Goal: Find contact information: Find contact information

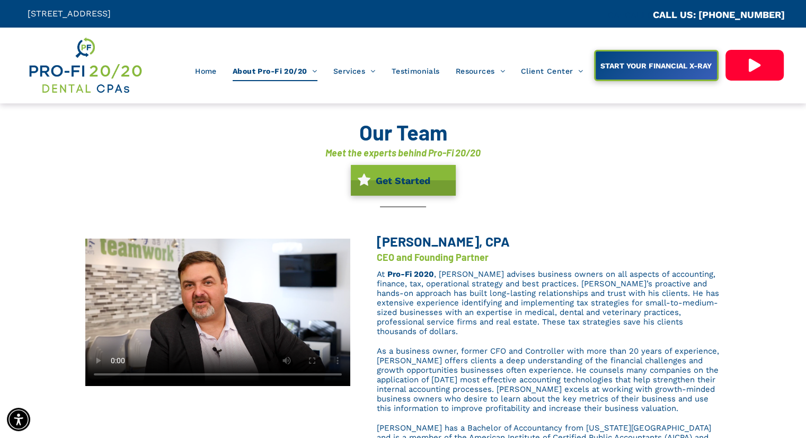
drag, startPoint x: 518, startPoint y: 242, endPoint x: 393, endPoint y: 250, distance: 125.3
click at [368, 250] on div "[PERSON_NAME], CPA CEO and Founding Partner At Pro-Fi 2020 , [PERSON_NAME] advi…" at bounding box center [535, 365] width 371 height 260
click at [491, 234] on span "[PERSON_NAME], CPA" at bounding box center [443, 241] width 133 height 16
drag, startPoint x: 502, startPoint y: 234, endPoint x: 370, endPoint y: 244, distance: 132.9
click at [370, 244] on div "[PERSON_NAME], CPA CEO and Founding Partner At Pro-Fi 2020 , [PERSON_NAME] advi…" at bounding box center [535, 365] width 371 height 260
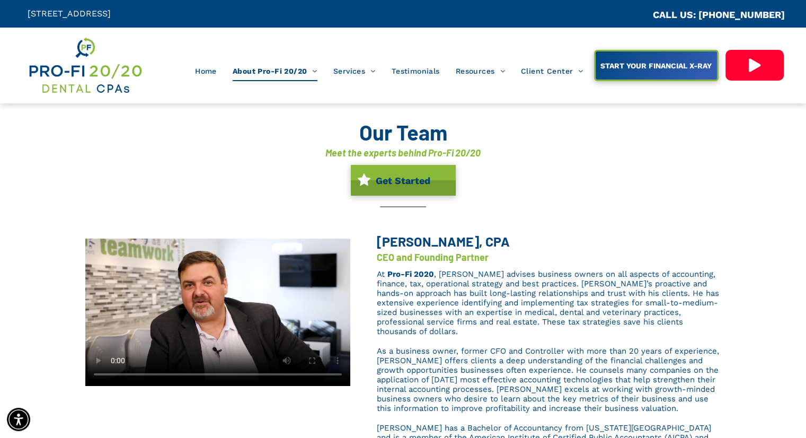
copy span "[PERSON_NAME], CPA"
click at [507, 266] on div "[PERSON_NAME], CPA CEO and Founding Partner At Pro-Fi 2020 , [PERSON_NAME] advi…" at bounding box center [535, 365] width 371 height 260
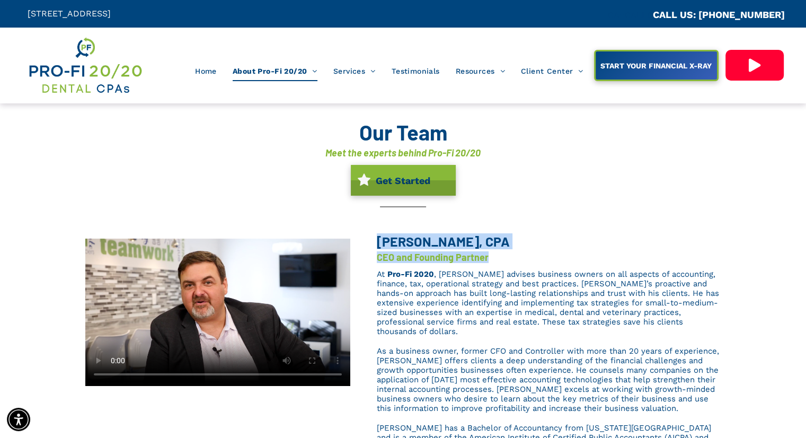
drag, startPoint x: 501, startPoint y: 258, endPoint x: 342, endPoint y: 246, distance: 159.5
click at [342, 246] on div "[PERSON_NAME], CPA CEO and Founding Partner At Pro-Fi 2020 , [PERSON_NAME] advi…" at bounding box center [403, 365] width 636 height 260
copy div "[PERSON_NAME], CPA CEO and Founding Partner"
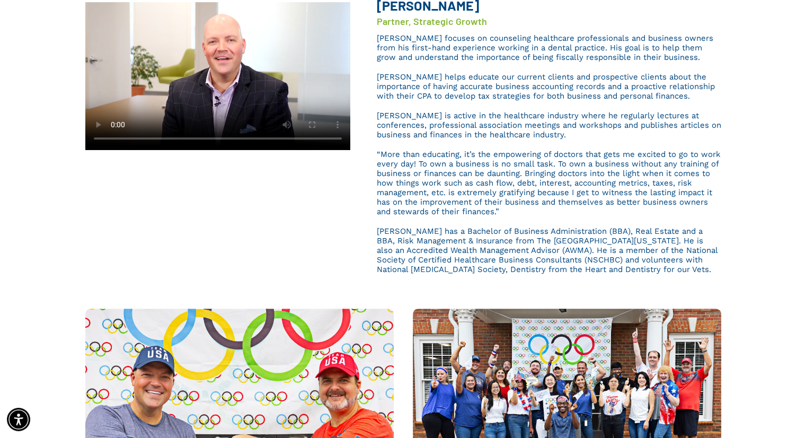
scroll to position [424, 0]
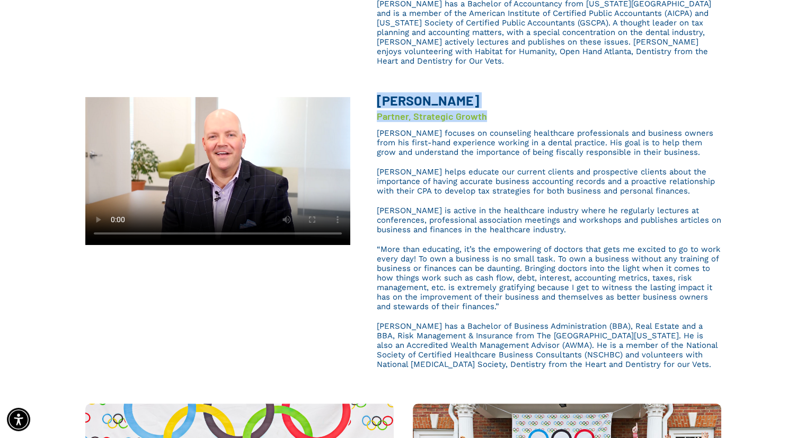
drag, startPoint x: 513, startPoint y: 94, endPoint x: 369, endPoint y: 79, distance: 144.9
click at [369, 83] on div "[PERSON_NAME] Partner, Strategic Growth [PERSON_NAME] focuses on counseling hea…" at bounding box center [535, 228] width 371 height 291
copy div "[PERSON_NAME] Partner, Strategic Growth"
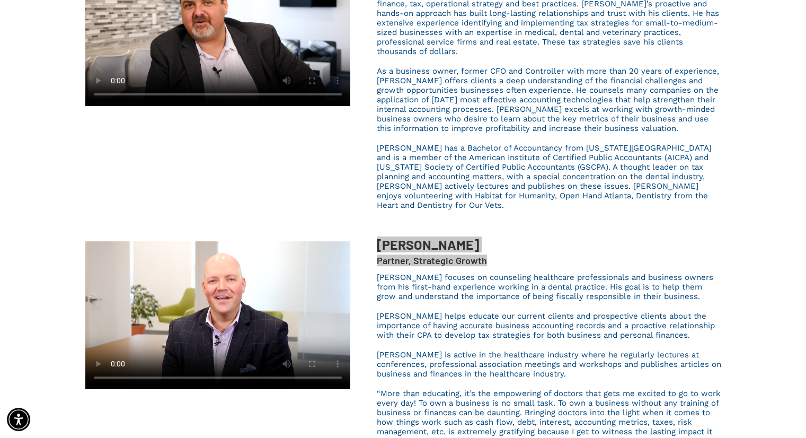
scroll to position [53, 0]
